Goal: Task Accomplishment & Management: Use online tool/utility

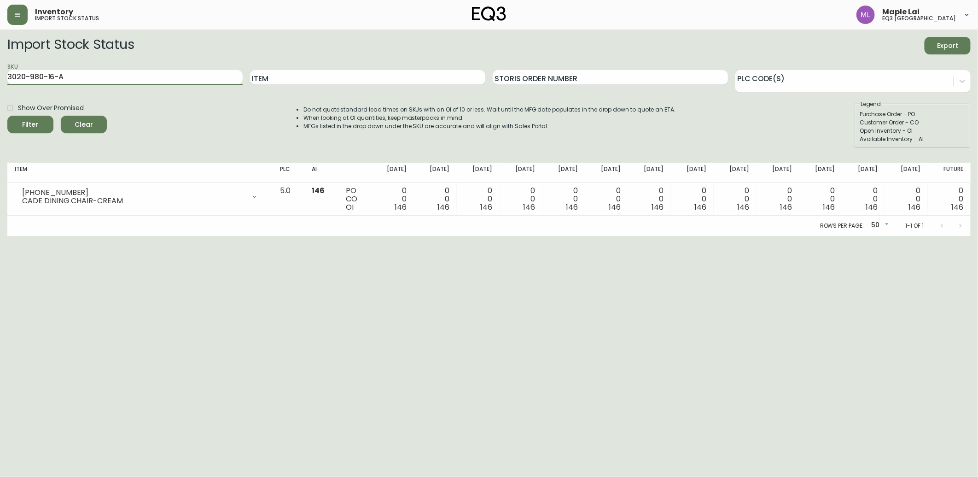
click at [7, 116] on button "Filter" at bounding box center [30, 124] width 46 height 17
drag, startPoint x: 108, startPoint y: 79, endPoint x: 0, endPoint y: 61, distance: 109.7
click at [0, 64] on html "Inventory import stock status Maple Lai eq3 [GEOGRAPHIC_DATA] Import Stock Stat…" at bounding box center [489, 118] width 978 height 236
paste input "6"
click at [7, 116] on button "Filter" at bounding box center [30, 124] width 46 height 17
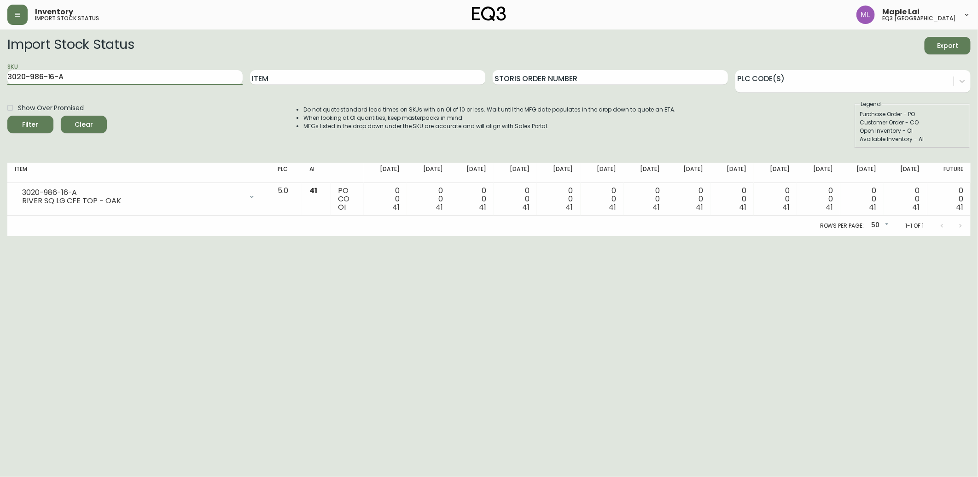
drag, startPoint x: 162, startPoint y: 84, endPoint x: -2, endPoint y: 70, distance: 164.9
click at [0, 70] on html "Inventory import stock status Maple Lai eq3 [GEOGRAPHIC_DATA] Import Stock Stat…" at bounding box center [489, 118] width 978 height 236
paste input "40-B"
type input "3020-986-40-B"
click at [7, 116] on button "Filter" at bounding box center [30, 124] width 46 height 17
